Goal: Communication & Community: Ask a question

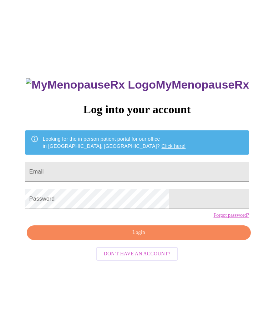
click at [147, 172] on input "Email" at bounding box center [137, 172] width 224 height 20
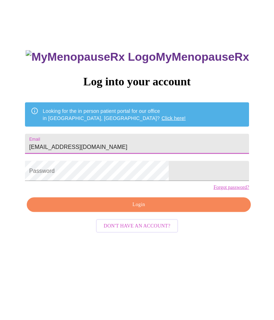
type input "[EMAIL_ADDRESS][DOMAIN_NAME]"
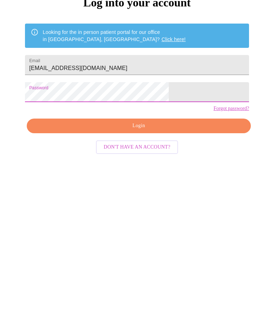
click at [151, 228] on span "Login" at bounding box center [139, 232] width 208 height 9
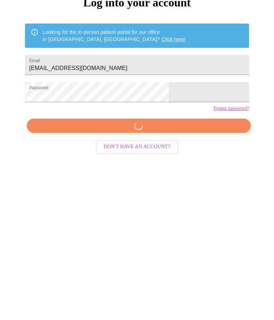
scroll to position [7, 0]
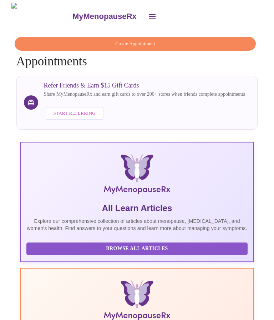
click at [148, 17] on icon "open drawer" at bounding box center [152, 16] width 9 height 9
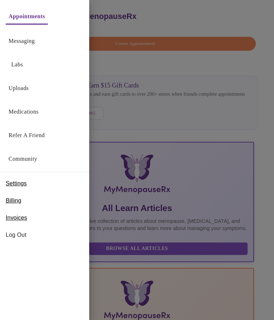
click at [32, 44] on link "Messaging" at bounding box center [22, 41] width 26 height 10
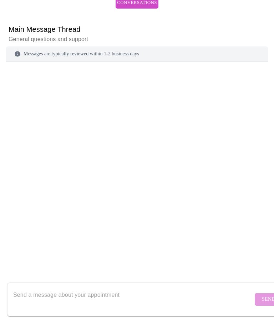
scroll to position [62, 0]
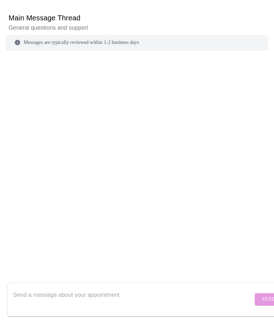
click at [103, 310] on textarea "Send a message about your appointment" at bounding box center [133, 298] width 240 height 23
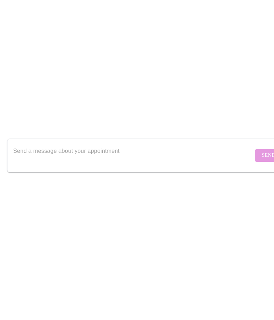
scroll to position [87, 0]
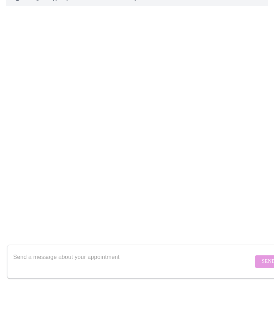
type textarea "I"
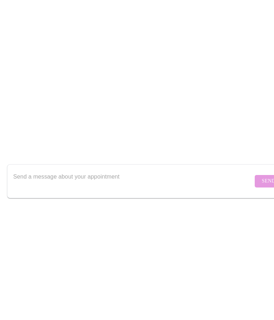
click at [158, 287] on textarea "Send a message about your appointment" at bounding box center [133, 298] width 240 height 23
type textarea "O"
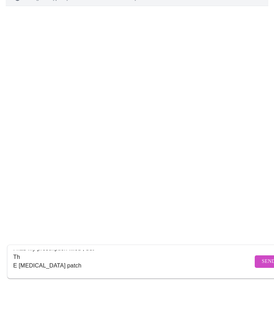
scroll to position [13, 0]
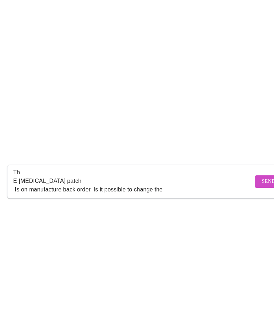
click at [19, 287] on textarea "I had my prescription filled , but Th E [MEDICAL_DATA] patch Is on manufacture …" at bounding box center [133, 298] width 240 height 23
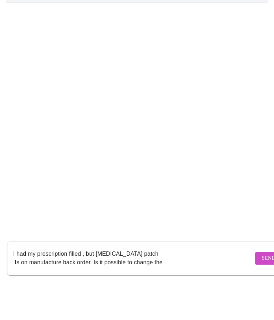
scroll to position [0, 0]
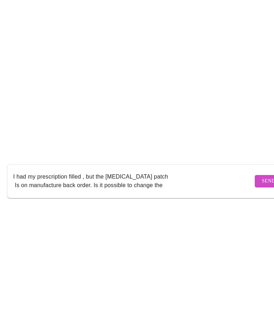
click at [20, 287] on textarea "I had my prescription filled , but the [MEDICAL_DATA] patch Is on manufacture b…" at bounding box center [133, 298] width 240 height 23
click at [173, 287] on textarea "I had my prescription filled , but the [MEDICAL_DATA] patch Is on manufacture b…" at bounding box center [133, 298] width 240 height 23
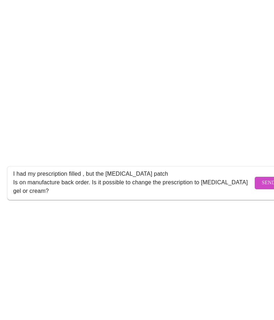
scroll to position [62, 0]
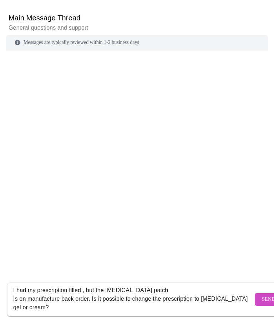
click at [62, 310] on textarea "I had my prescription filled , but the [MEDICAL_DATA] patch Is on manufacture b…" at bounding box center [133, 298] width 240 height 23
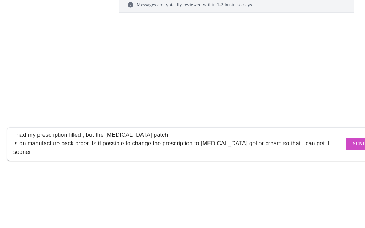
scroll to position [1, 0]
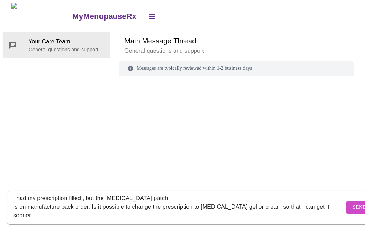
click at [47, 219] on textarea "I had my prescription filled , but the [MEDICAL_DATA] patch Is on manufacture b…" at bounding box center [178, 207] width 331 height 23
click at [79, 219] on textarea "I had my prescription filled , but the [MEDICAL_DATA] patch Is on manufacture b…" at bounding box center [178, 207] width 331 height 23
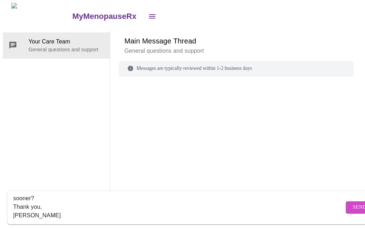
type textarea "I had my prescription filled , but the [MEDICAL_DATA] patch Is on manufacture b…"
click at [274, 212] on span "Send" at bounding box center [360, 207] width 14 height 9
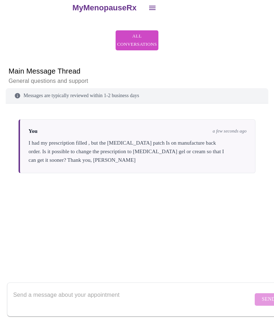
scroll to position [0, 0]
